Goal: Task Accomplishment & Management: Manage account settings

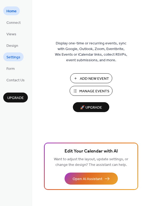
click at [12, 58] on span "Settings" at bounding box center [13, 58] width 14 height 6
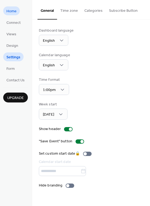
click at [11, 11] on span "Home" at bounding box center [11, 12] width 10 height 6
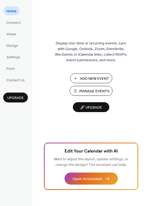
click at [86, 92] on span "Manage Events" at bounding box center [94, 92] width 30 height 6
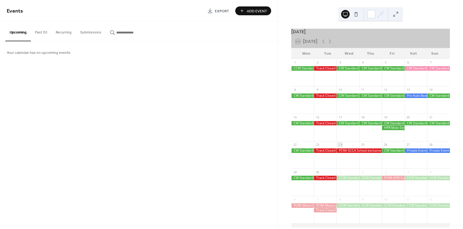
click at [415, 153] on div at bounding box center [416, 150] width 23 height 5
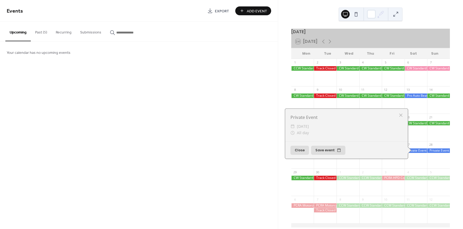
click at [415, 153] on div at bounding box center [416, 150] width 23 height 5
click at [169, 102] on div "Events Export Add Event Upcoming Past (5) Recurring Submissions Your calendar h…" at bounding box center [139, 114] width 278 height 229
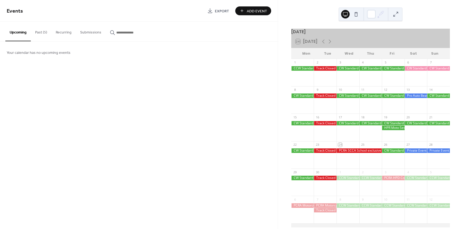
click at [345, 153] on div at bounding box center [358, 150] width 45 height 5
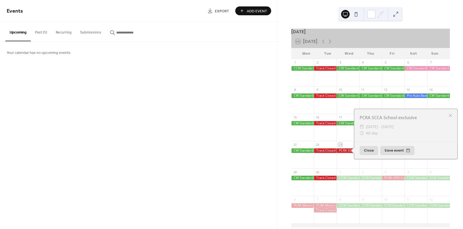
click at [346, 162] on div at bounding box center [347, 157] width 23 height 18
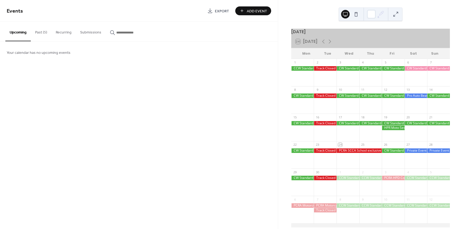
click at [408, 153] on div at bounding box center [416, 150] width 23 height 5
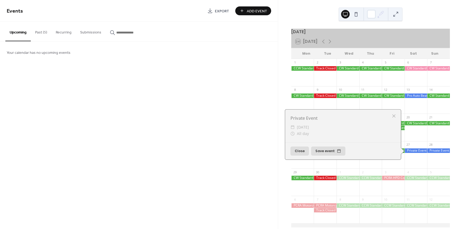
click at [293, 153] on button "Close" at bounding box center [299, 151] width 18 height 9
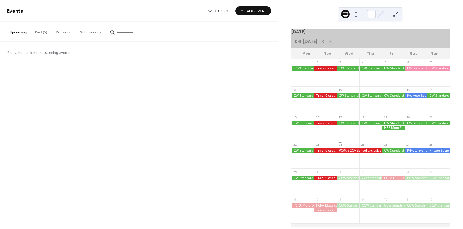
drag, startPoint x: 417, startPoint y: 154, endPoint x: 415, endPoint y: 161, distance: 7.4
click at [415, 161] on div at bounding box center [416, 157] width 23 height 18
click at [41, 34] on button "Past (5)" at bounding box center [41, 31] width 21 height 19
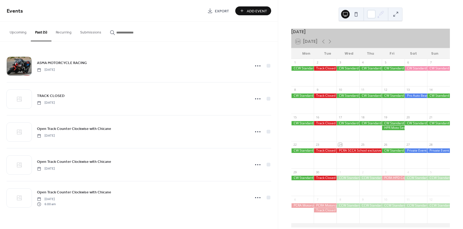
click at [59, 33] on button "Recurring" at bounding box center [63, 31] width 24 height 19
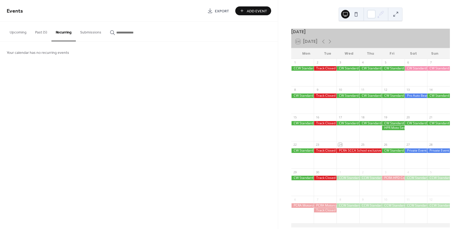
click at [87, 32] on button "Submissions" at bounding box center [91, 31] width 30 height 19
click at [127, 28] on button "button" at bounding box center [129, 31] width 47 height 19
click at [21, 32] on button "Upcoming" at bounding box center [17, 31] width 25 height 19
click at [413, 152] on div at bounding box center [416, 150] width 23 height 5
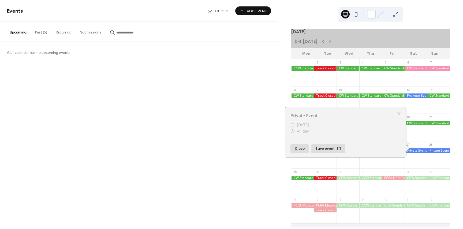
click at [398, 116] on div at bounding box center [399, 114] width 8 height 8
